Goal: Transaction & Acquisition: Purchase product/service

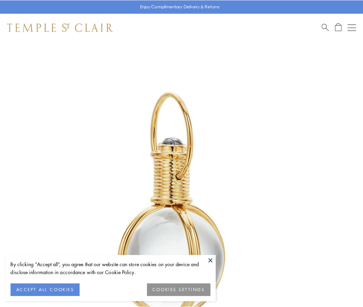
scroll to position [181, 0]
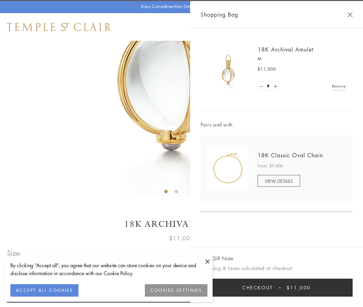
click at [277, 288] on button "Checkout $11,000" at bounding box center [277, 288] width 152 height 18
